Goal: Find specific page/section: Find specific page/section

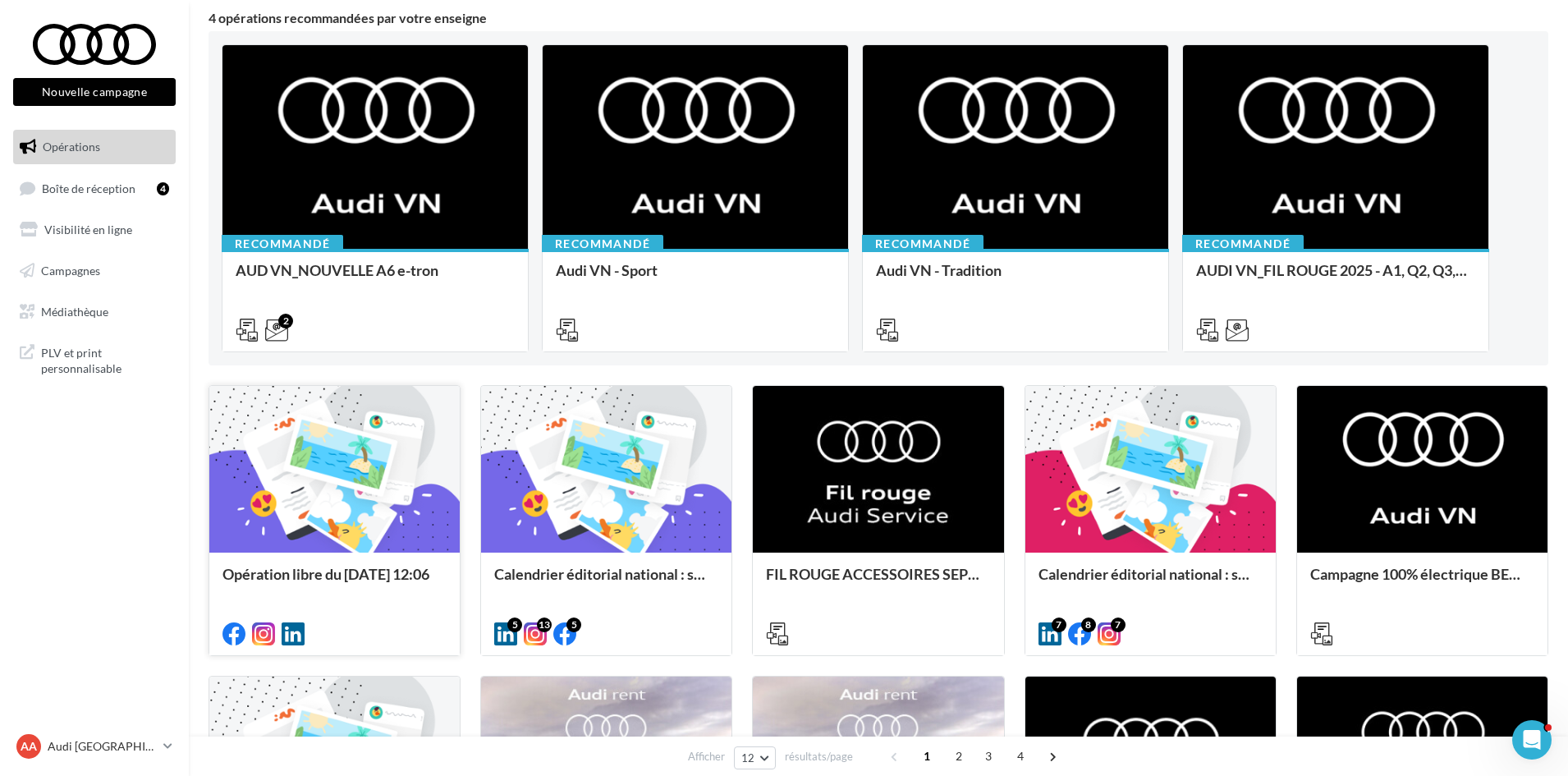
scroll to position [164, 0]
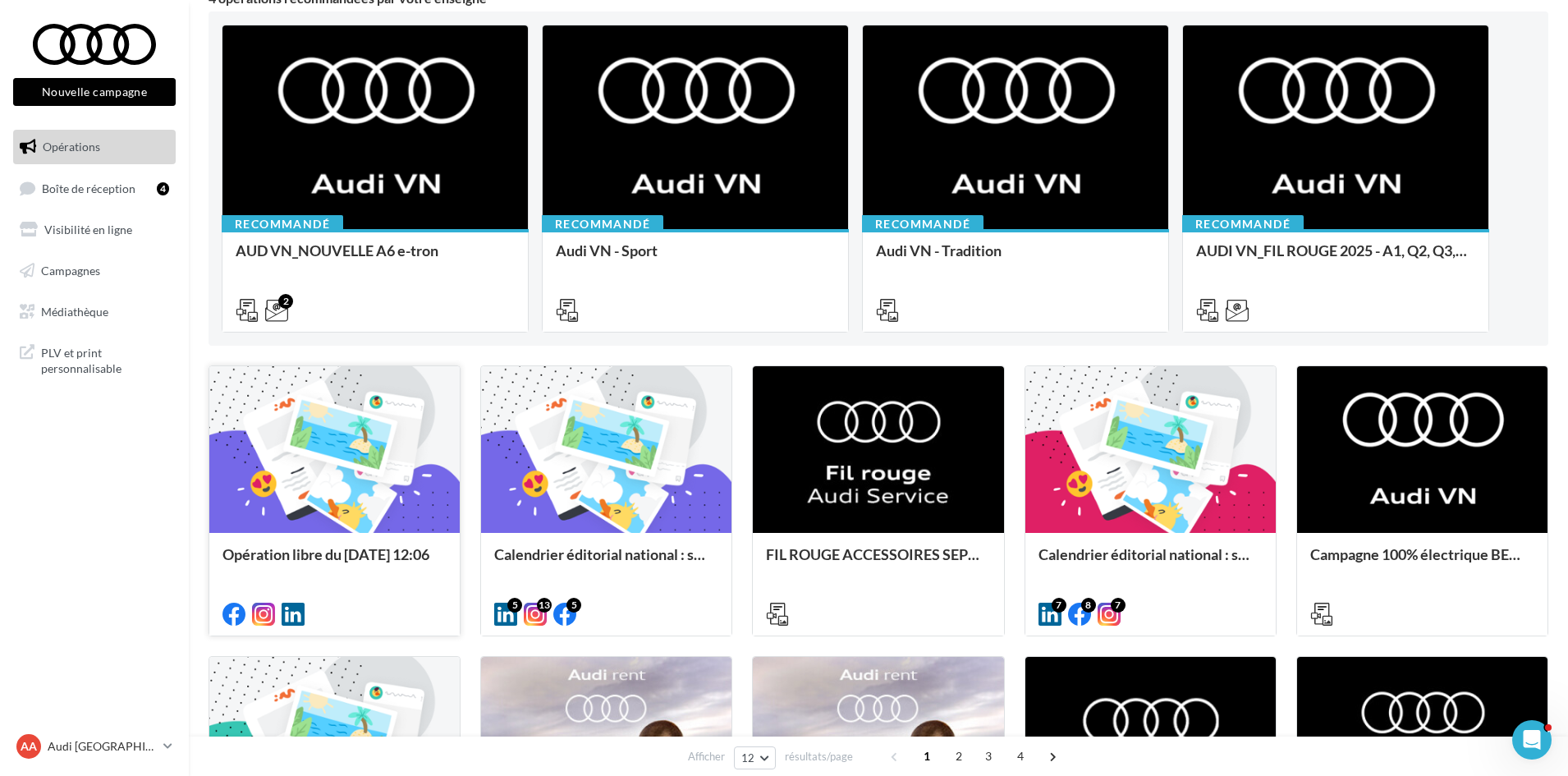
click at [363, 497] on div at bounding box center [334, 450] width 250 height 169
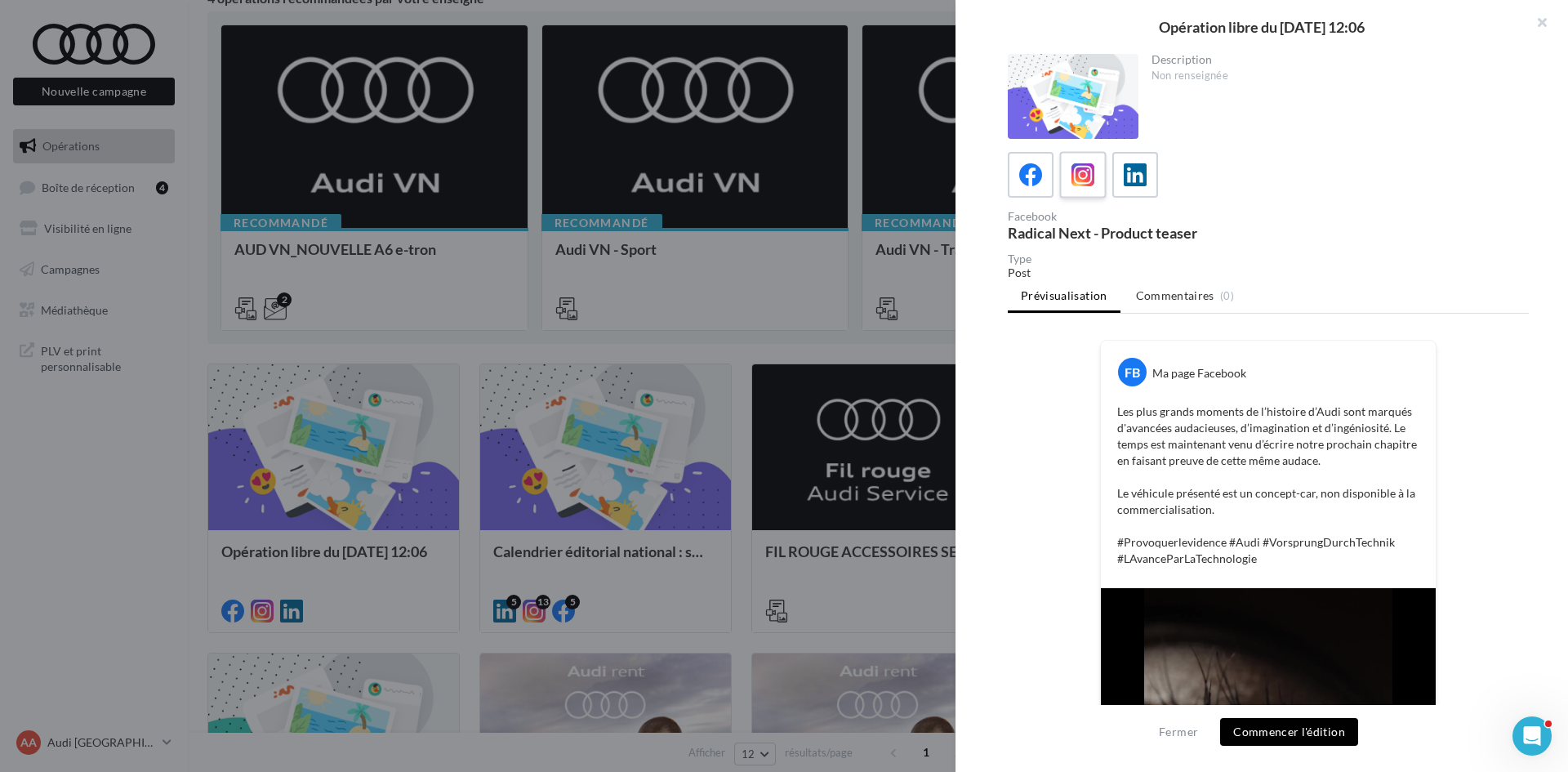
click at [1080, 175] on icon at bounding box center [1083, 175] width 24 height 24
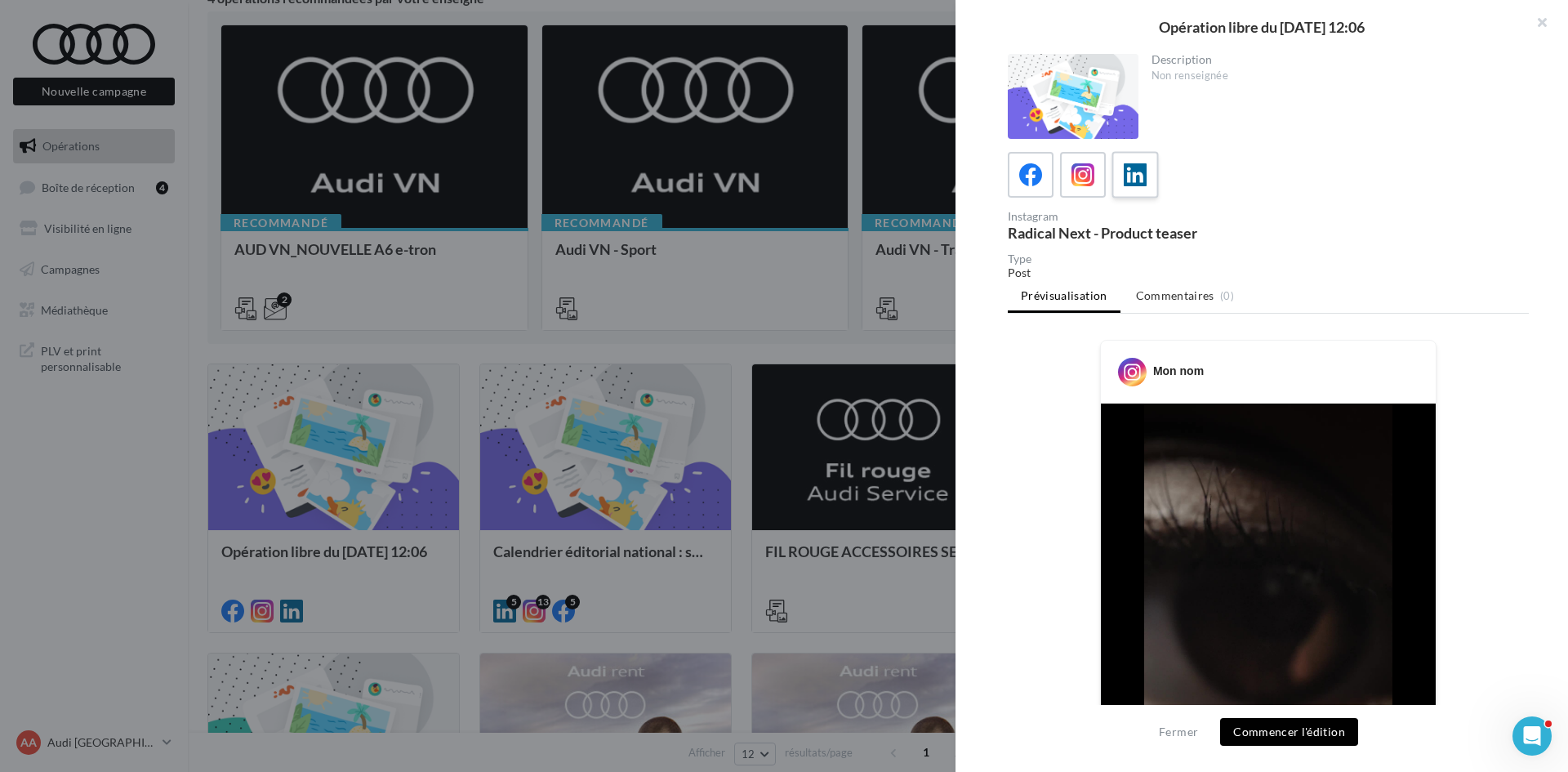
click at [1141, 178] on icon at bounding box center [1135, 175] width 24 height 24
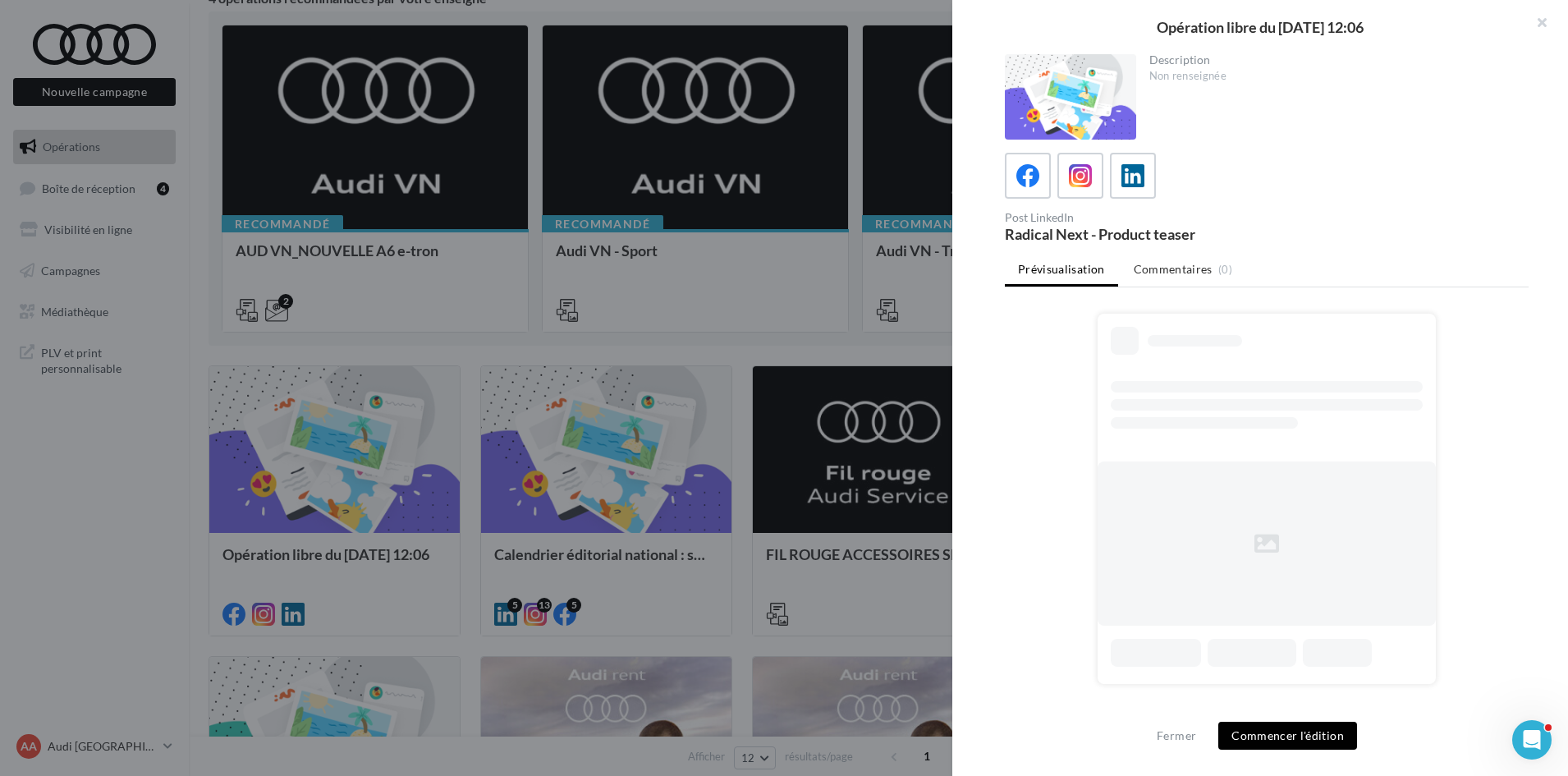
click at [614, 520] on div at bounding box center [784, 388] width 1568 height 776
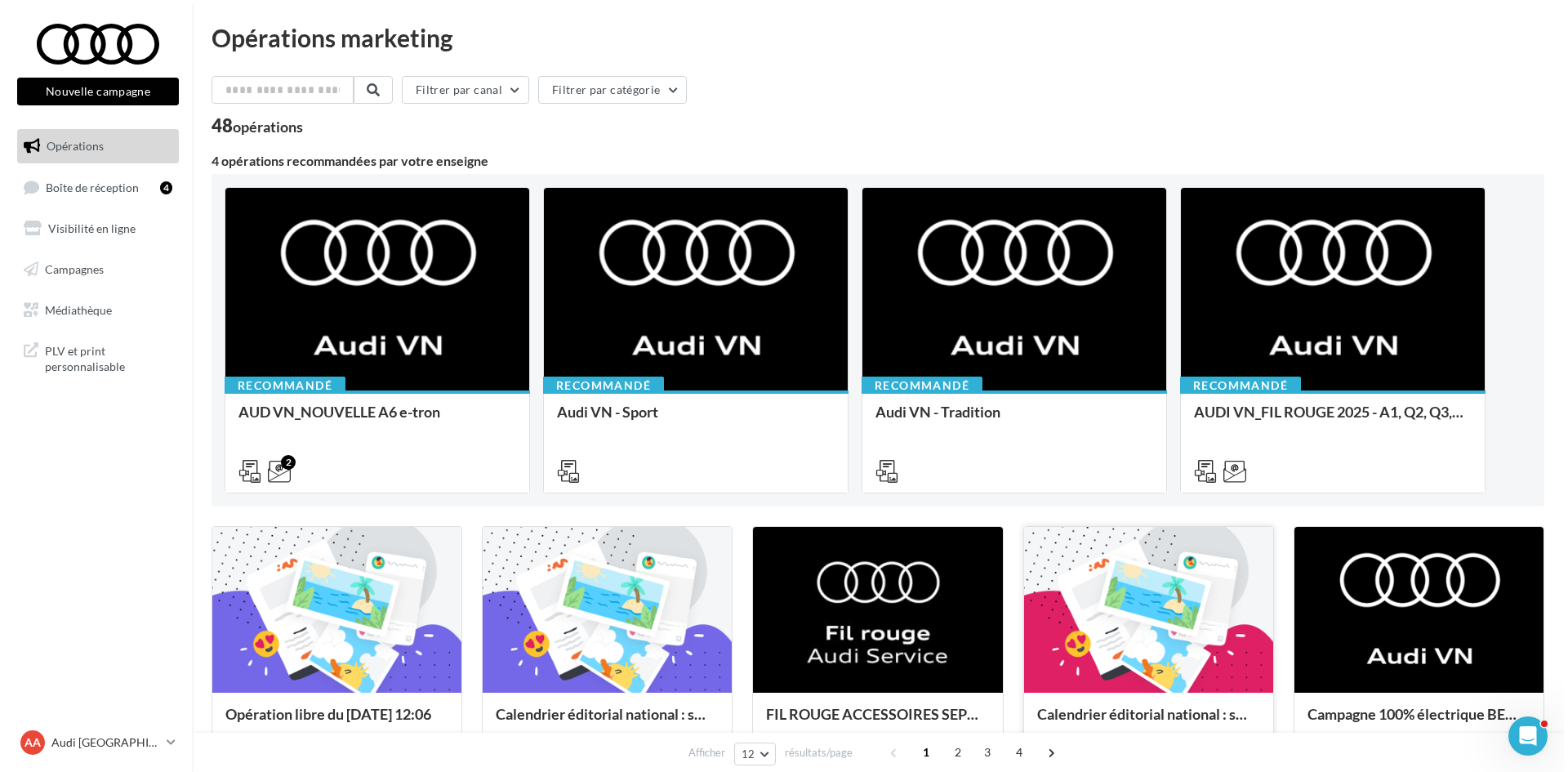
scroll to position [0, 0]
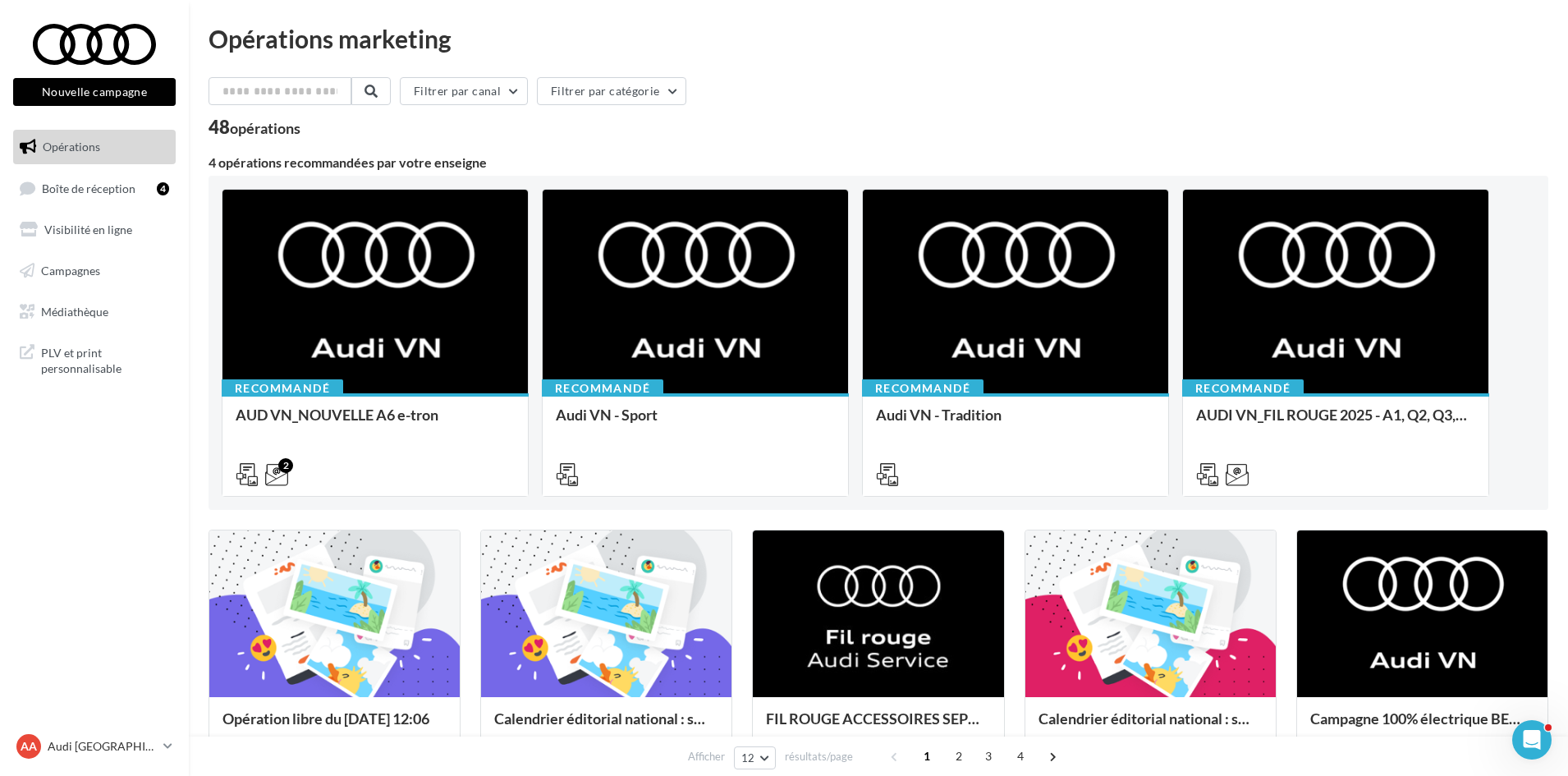
click at [1176, 265] on div "Recommandé AUD VN_NOUVELLE A6 e-tron Découvrez les supports de communication de…" at bounding box center [879, 342] width 1314 height 308
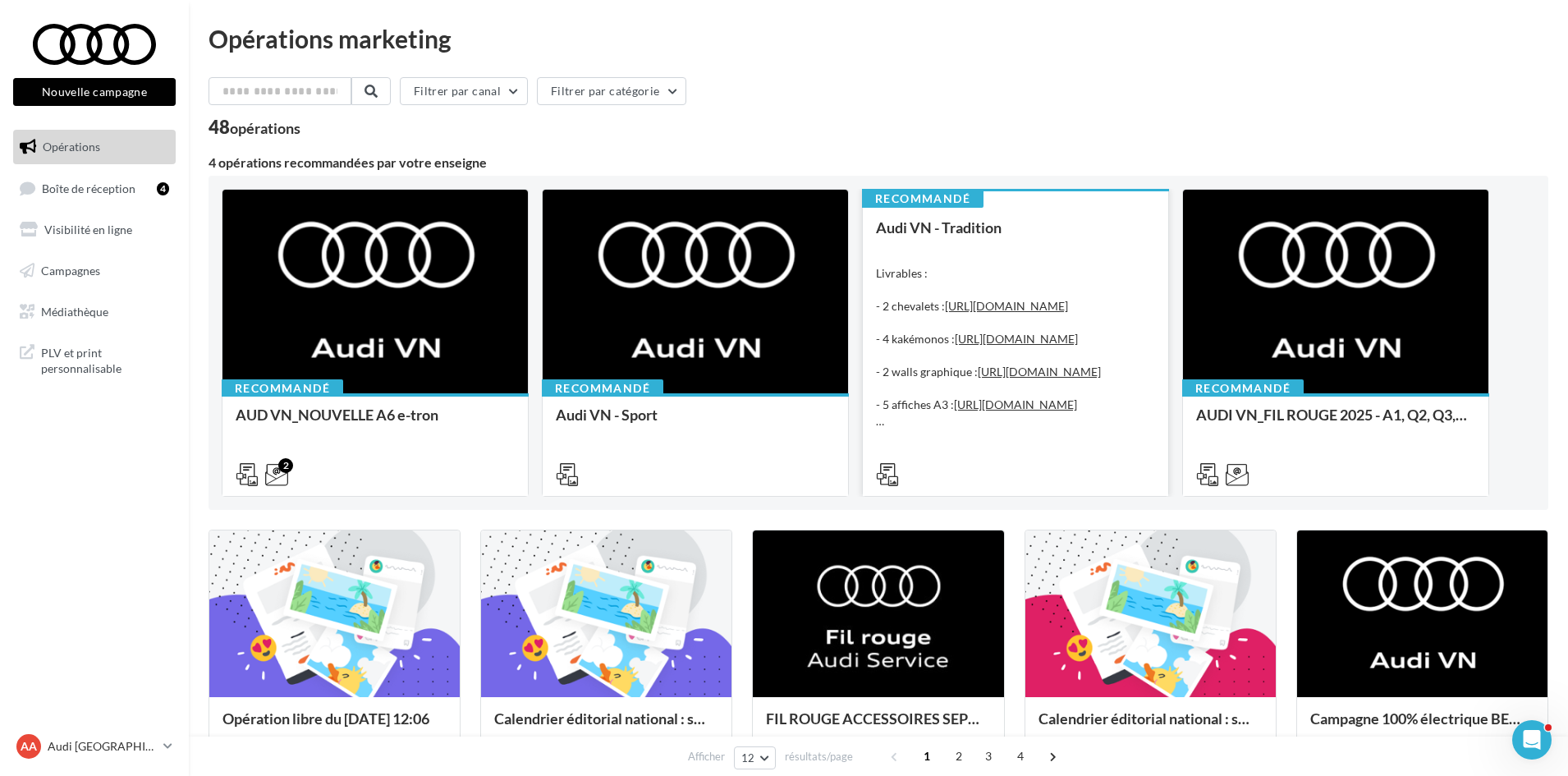
click at [1100, 286] on div "Livrables : - 2 chevalets : https://audi.get-it-solutions.com/accueil/10246-.ht…" at bounding box center [1015, 347] width 279 height 164
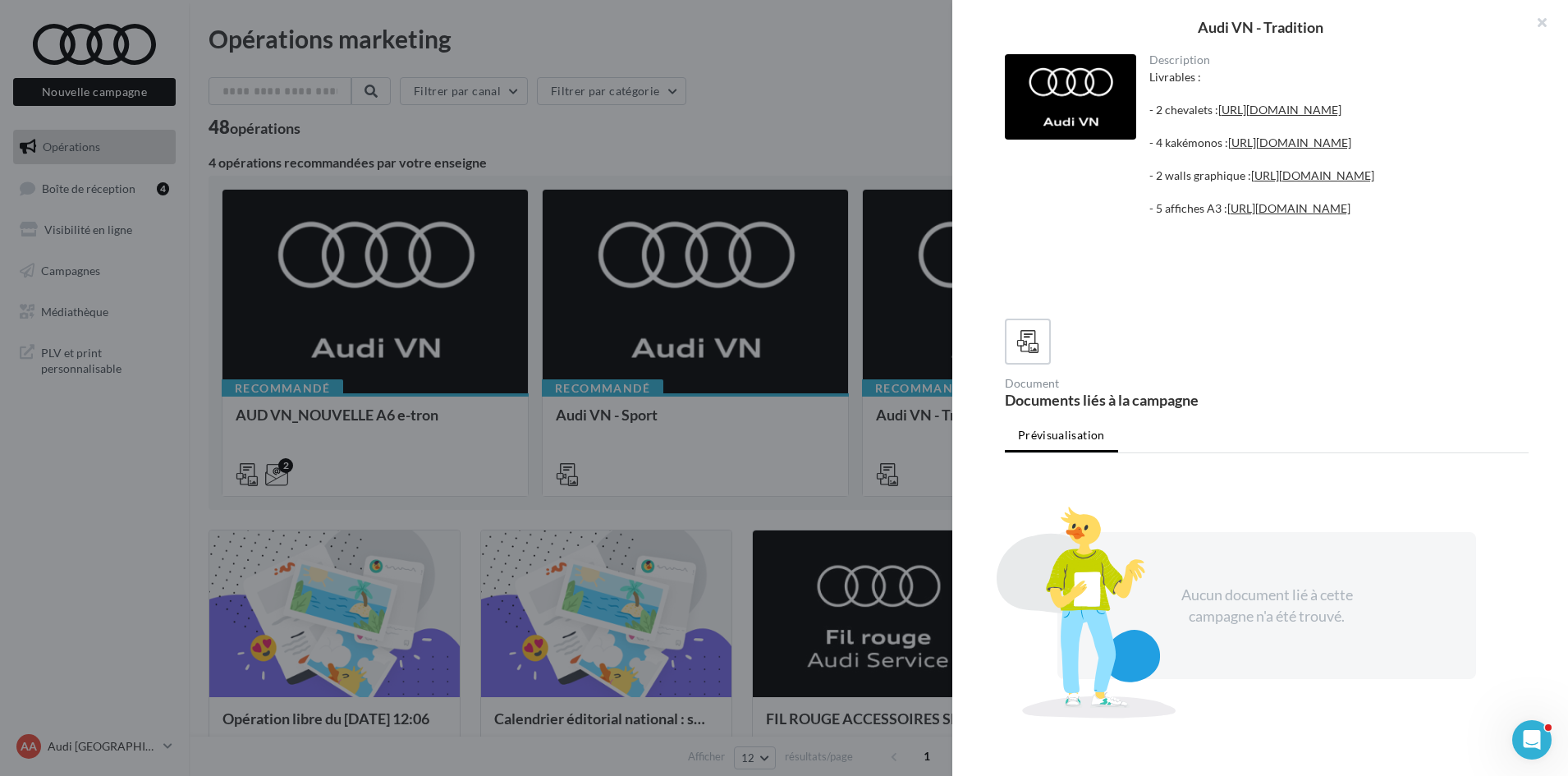
click at [298, 326] on div at bounding box center [784, 388] width 1568 height 776
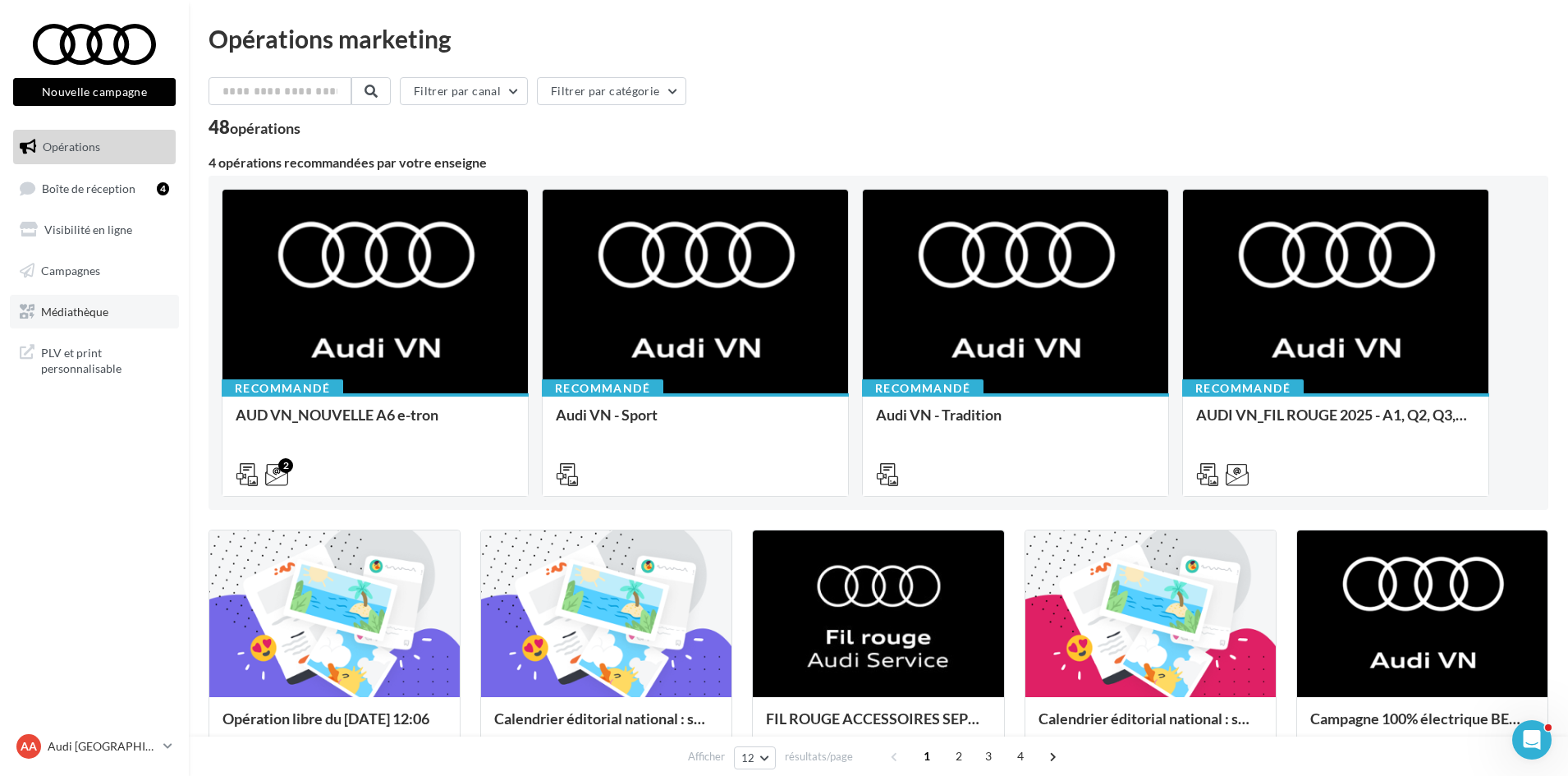
click at [77, 324] on link "Médiathèque" at bounding box center [94, 312] width 169 height 35
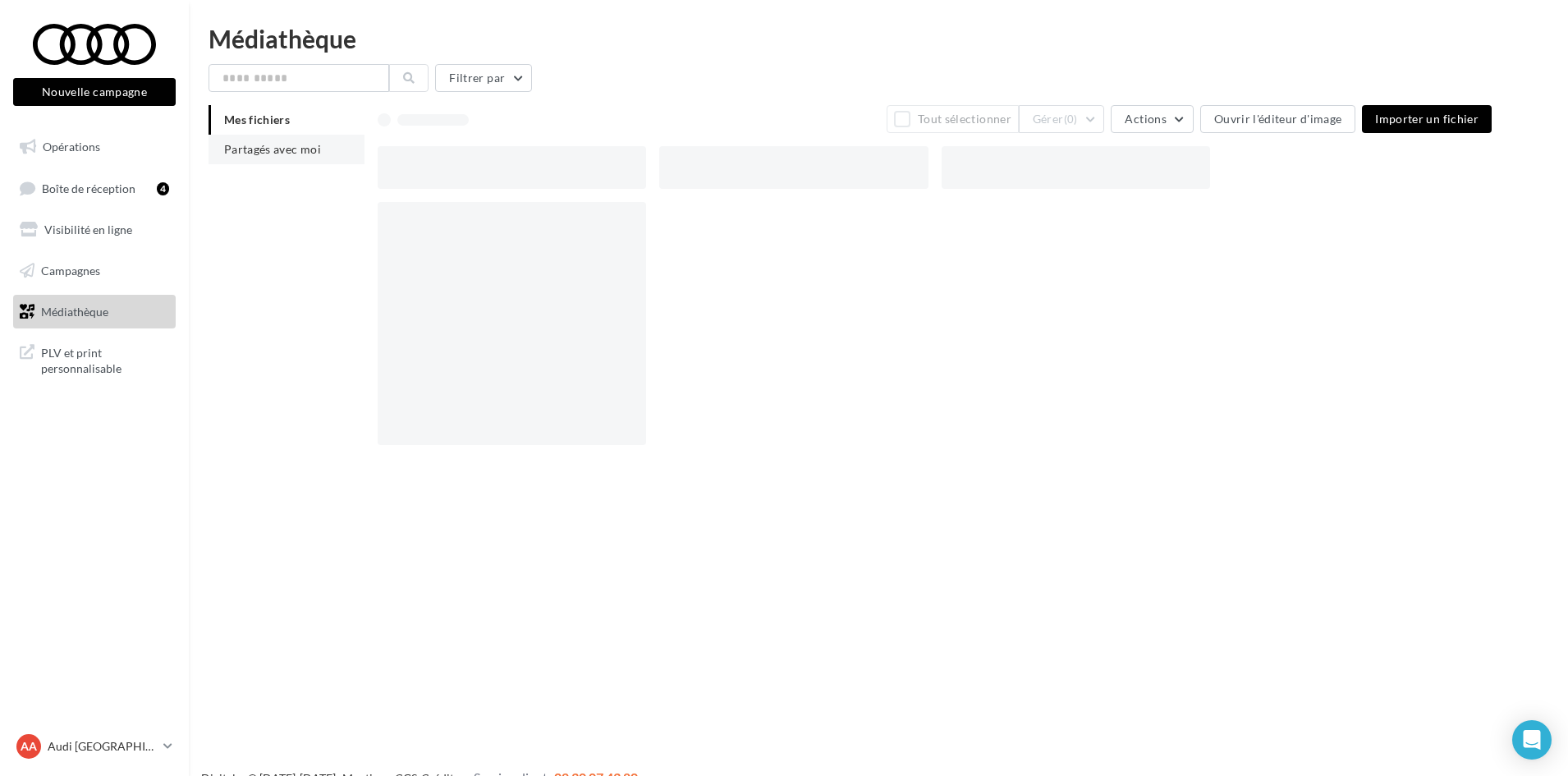
click at [332, 155] on li "Partagés avec moi" at bounding box center [286, 150] width 156 height 30
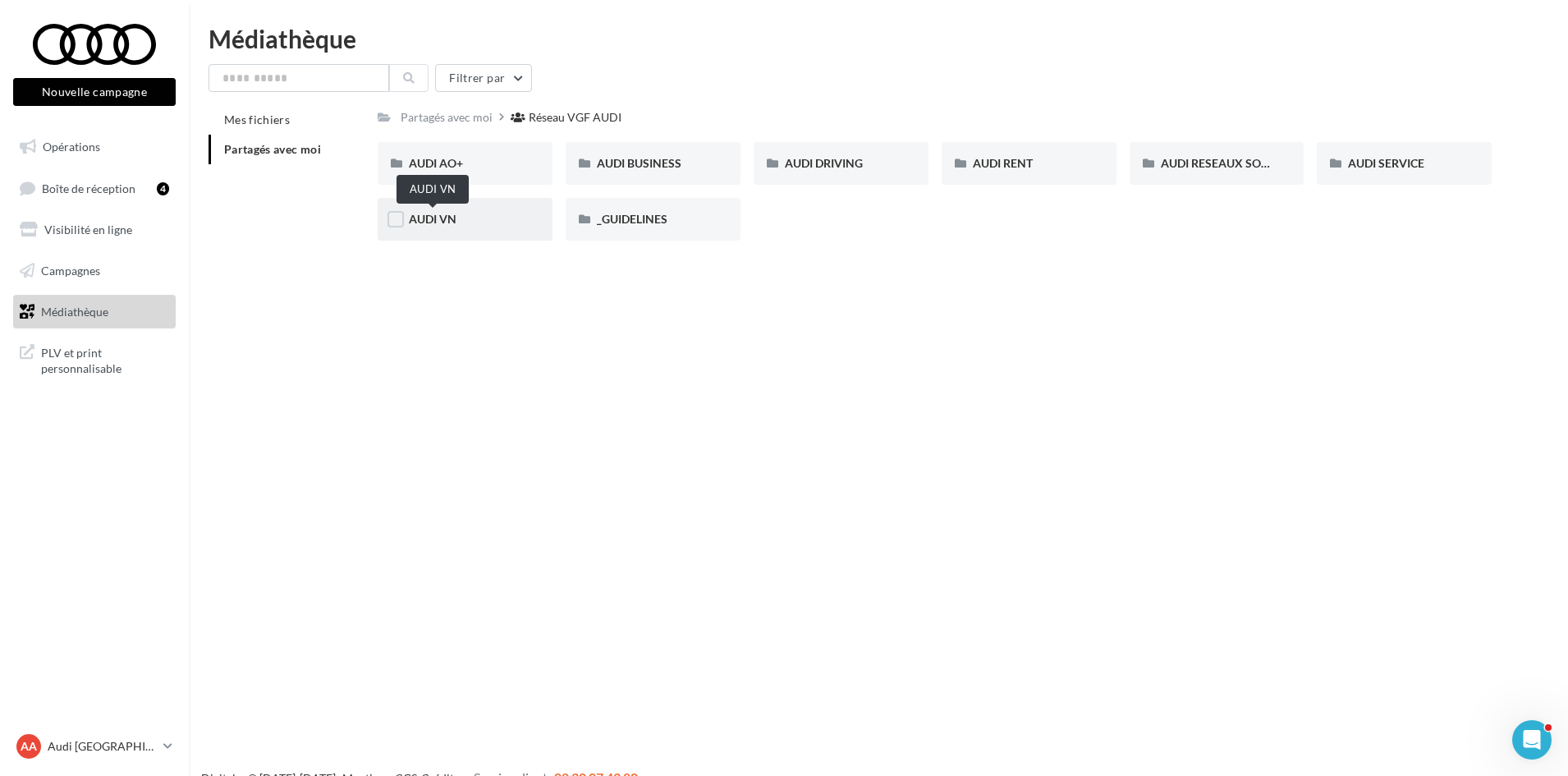
click at [455, 221] on span "AUDI VN" at bounding box center [433, 219] width 47 height 14
